Goal: Transaction & Acquisition: Purchase product/service

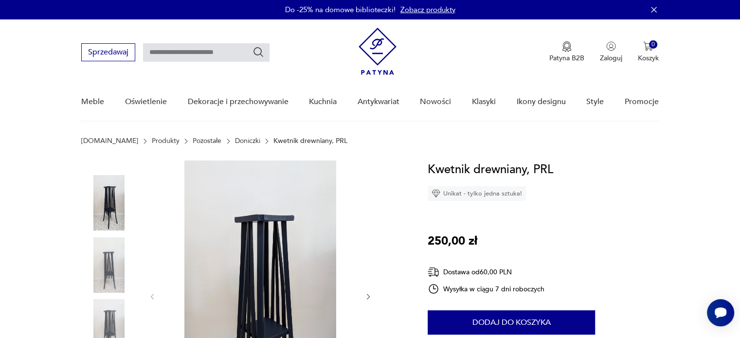
scroll to position [129, 0]
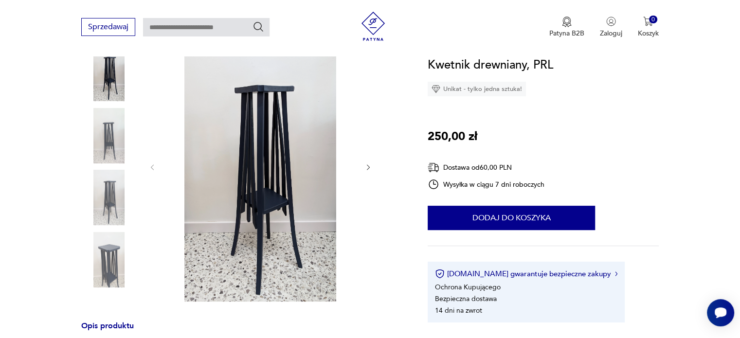
click at [366, 166] on icon "button" at bounding box center [369, 168] width 8 height 8
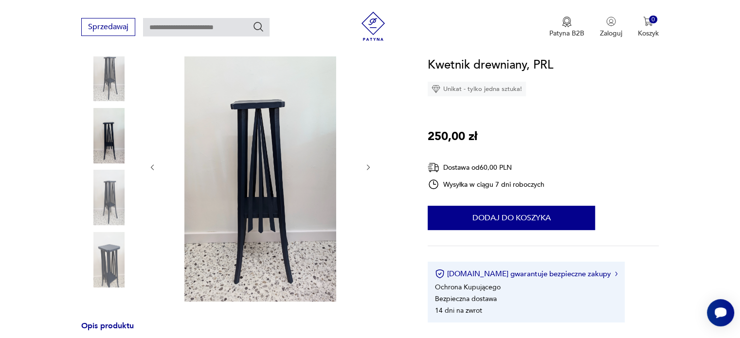
click at [366, 166] on icon "button" at bounding box center [369, 168] width 8 height 8
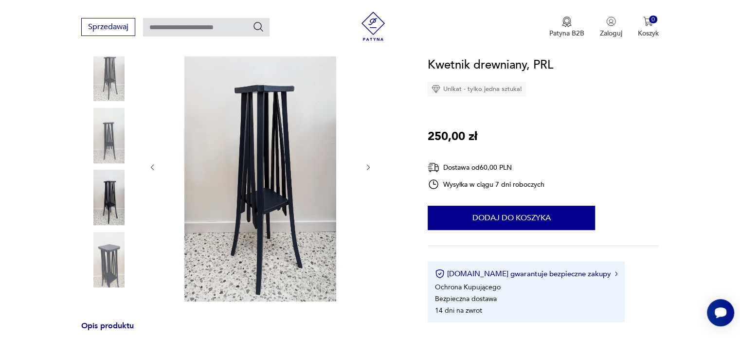
click at [366, 166] on icon "button" at bounding box center [369, 168] width 8 height 8
